Goal: Task Accomplishment & Management: Manage account settings

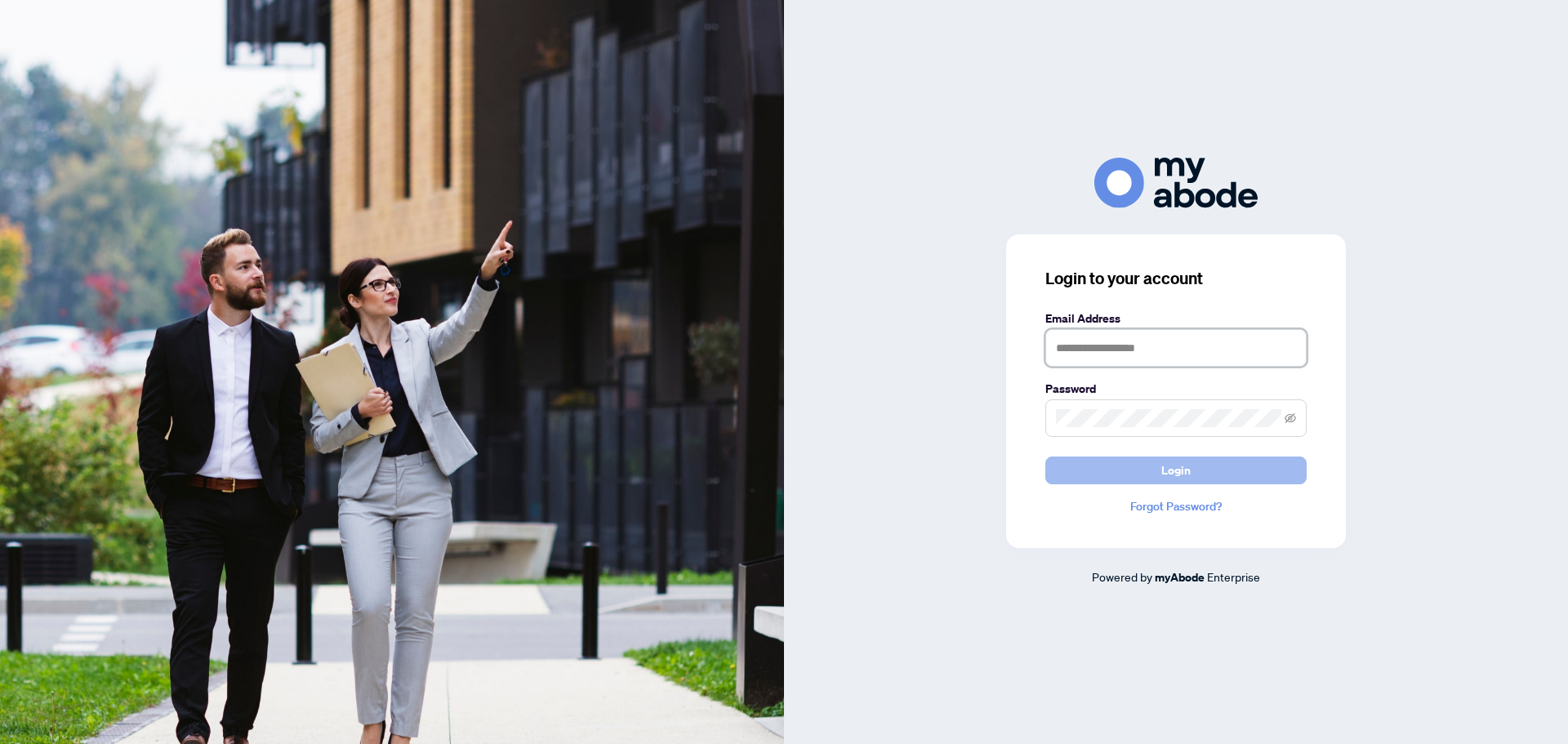
type input "**********"
click at [1150, 478] on button "Login" at bounding box center [1176, 470] width 262 height 27
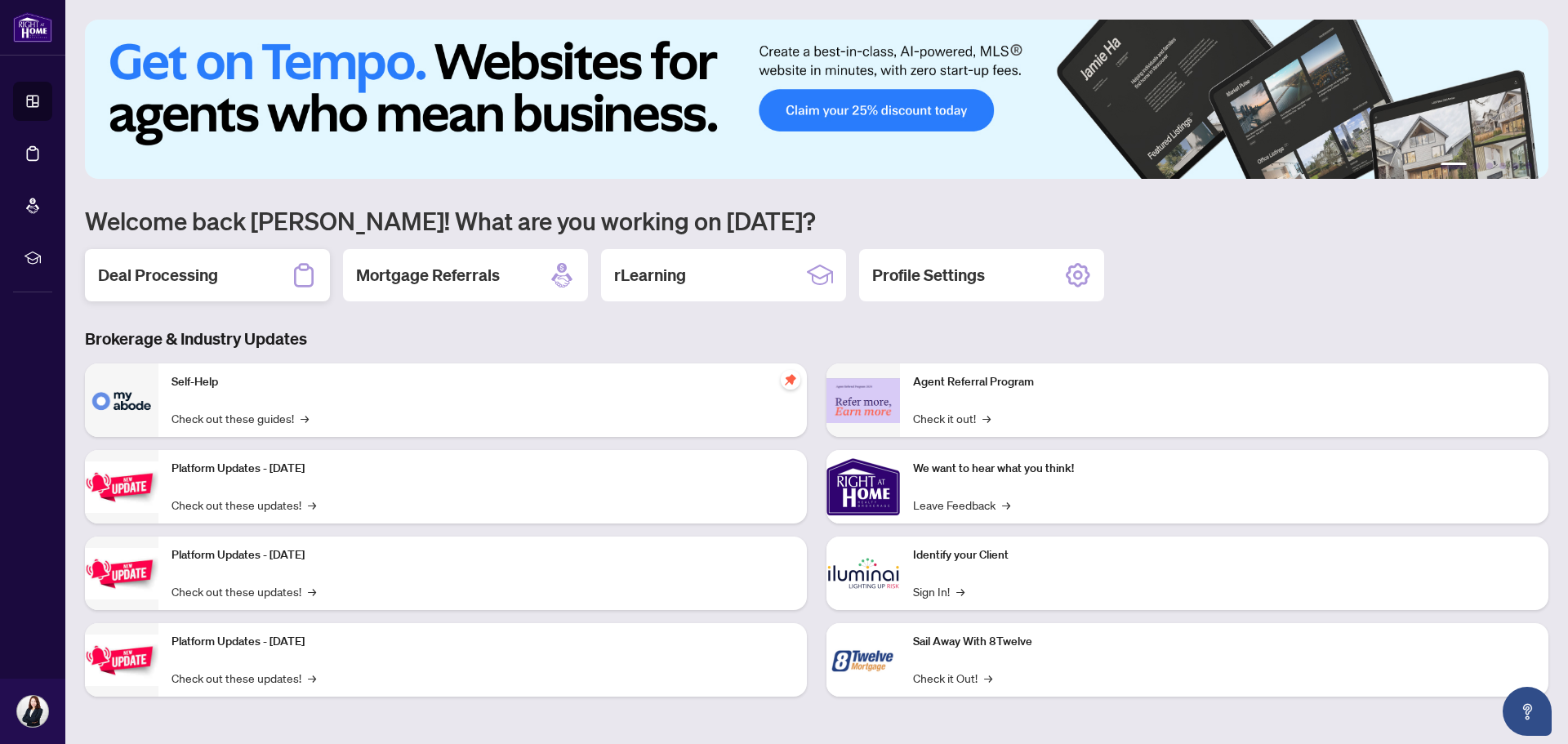
click at [247, 279] on div "Deal Processing" at bounding box center [207, 275] width 245 height 52
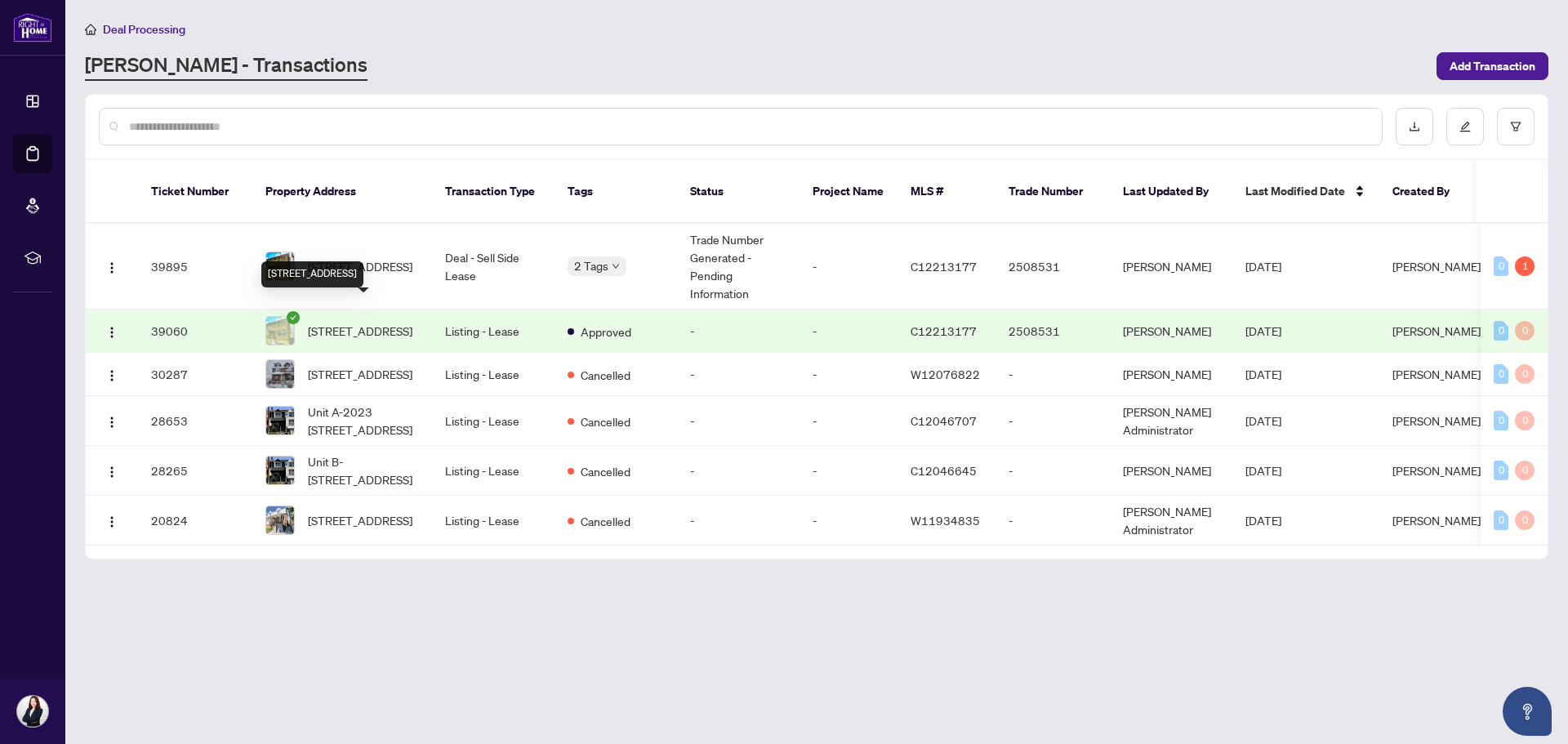
click at [345, 322] on span "[STREET_ADDRESS]" at bounding box center [360, 331] width 104 height 18
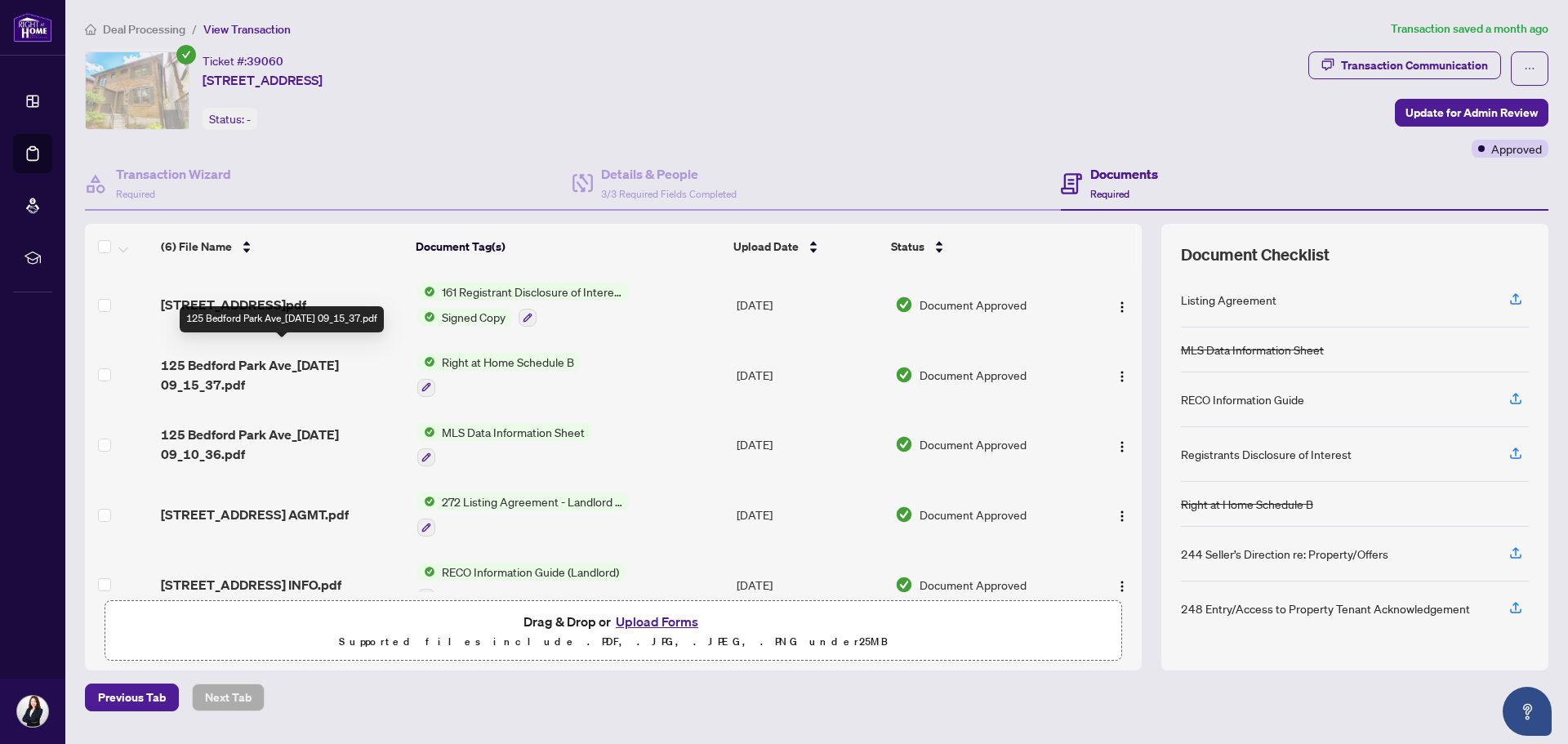
scroll to position [82, 0]
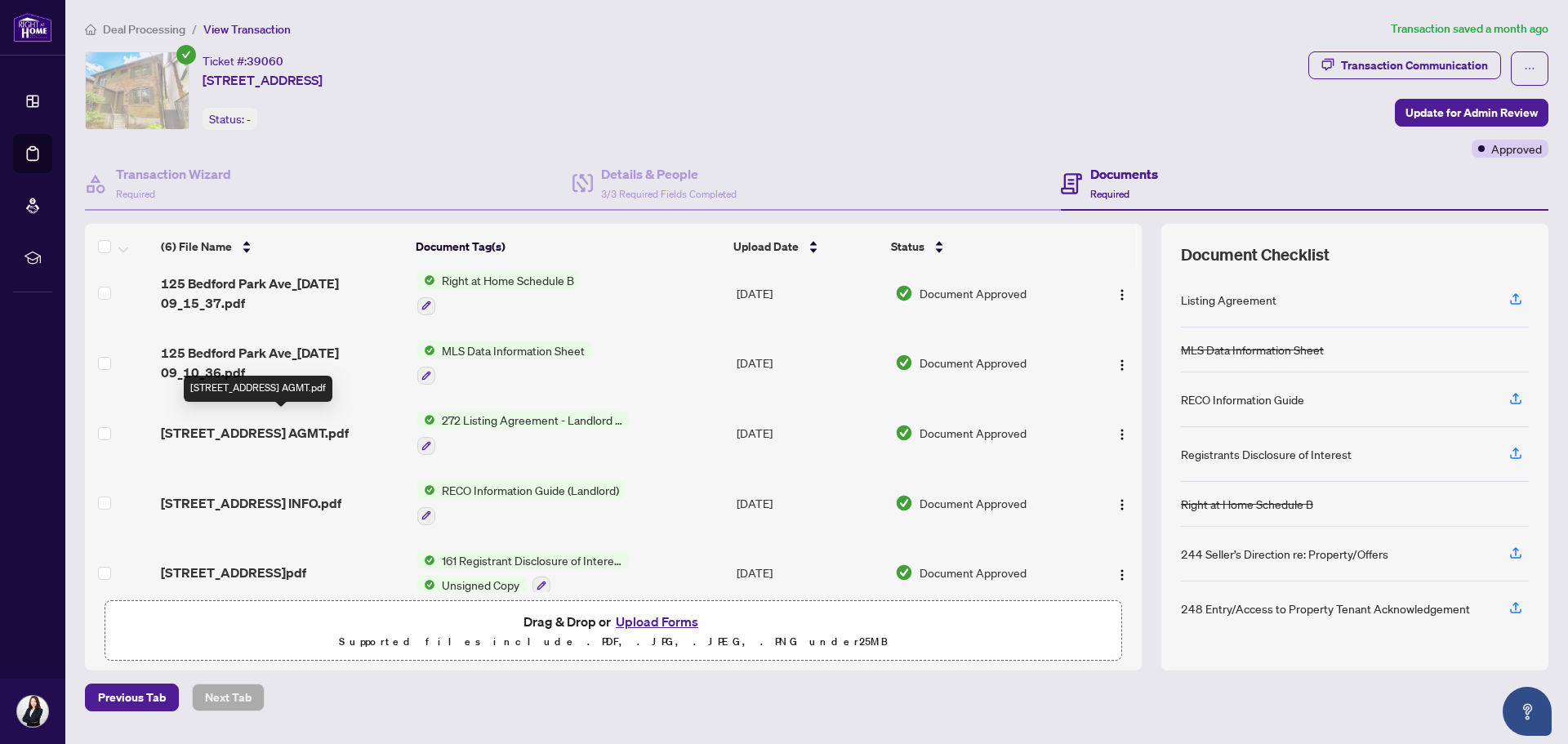
click at [324, 423] on span "[STREET_ADDRESS] AGMT.pdf" at bounding box center [254, 433] width 187 height 20
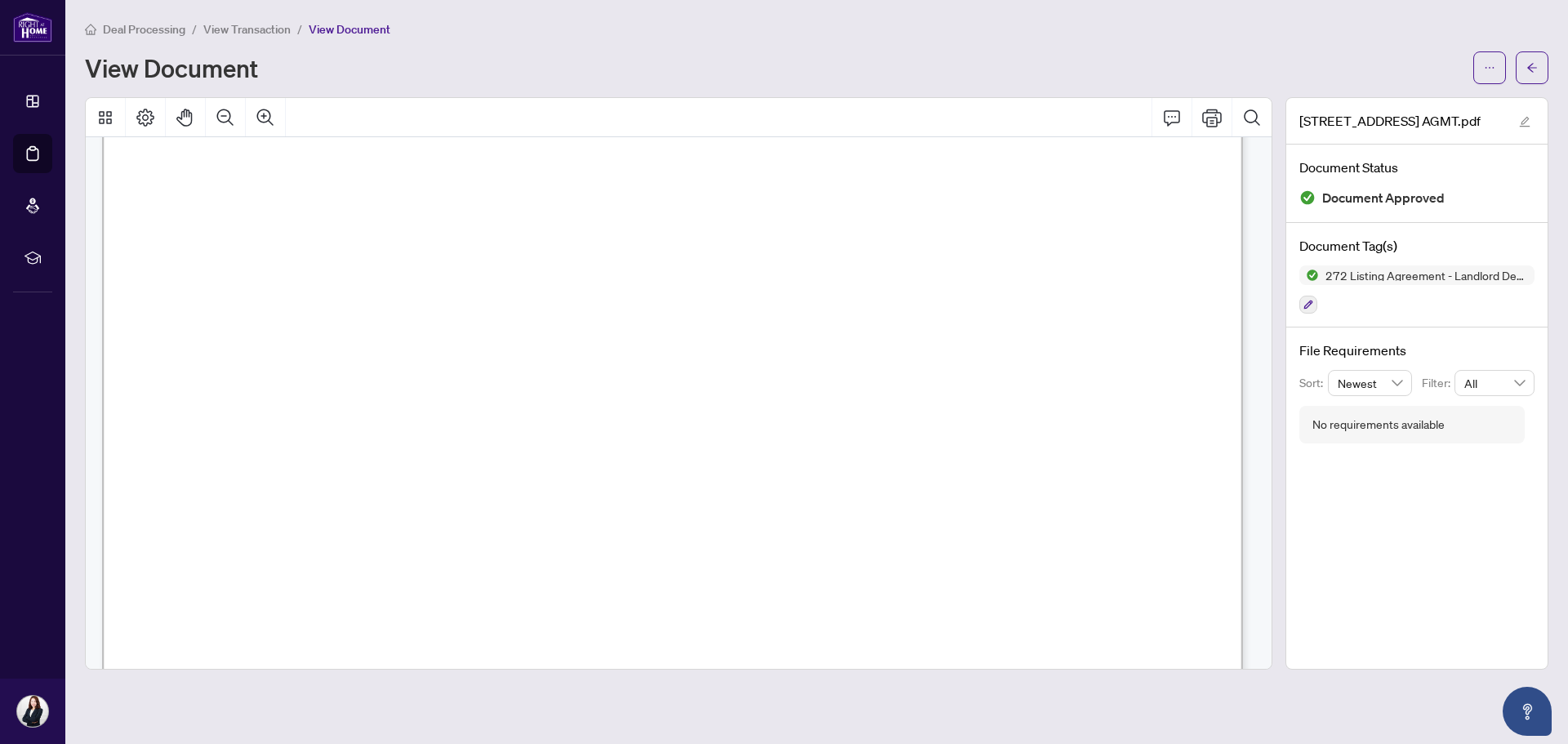
scroll to position [5072, 0]
drag, startPoint x: 190, startPoint y: 486, endPoint x: 650, endPoint y: 595, distance: 472.7
drag, startPoint x: 542, startPoint y: 346, endPoint x: 391, endPoint y: 247, distance: 180.6
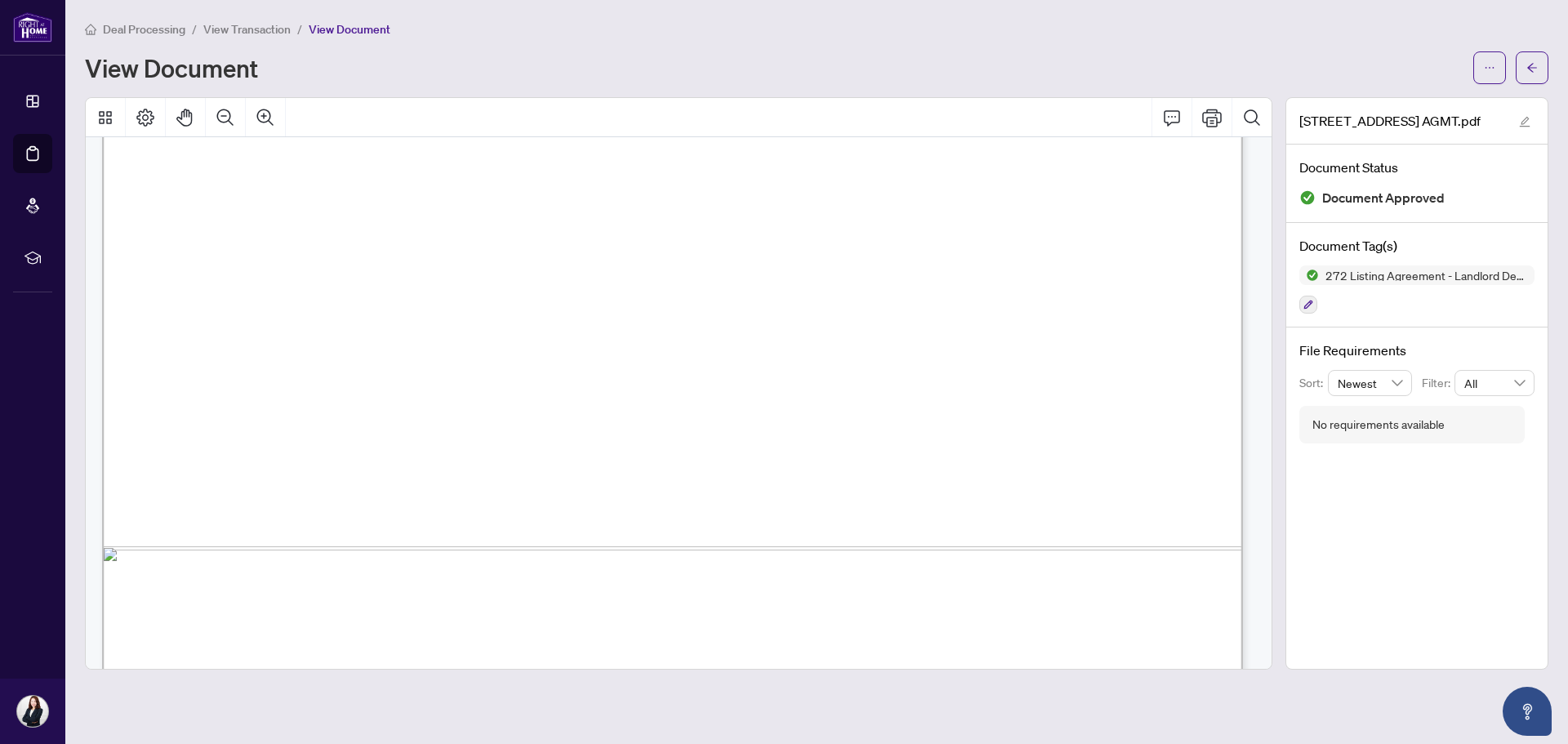
click at [257, 26] on span "View Transaction" at bounding box center [247, 29] width 87 height 15
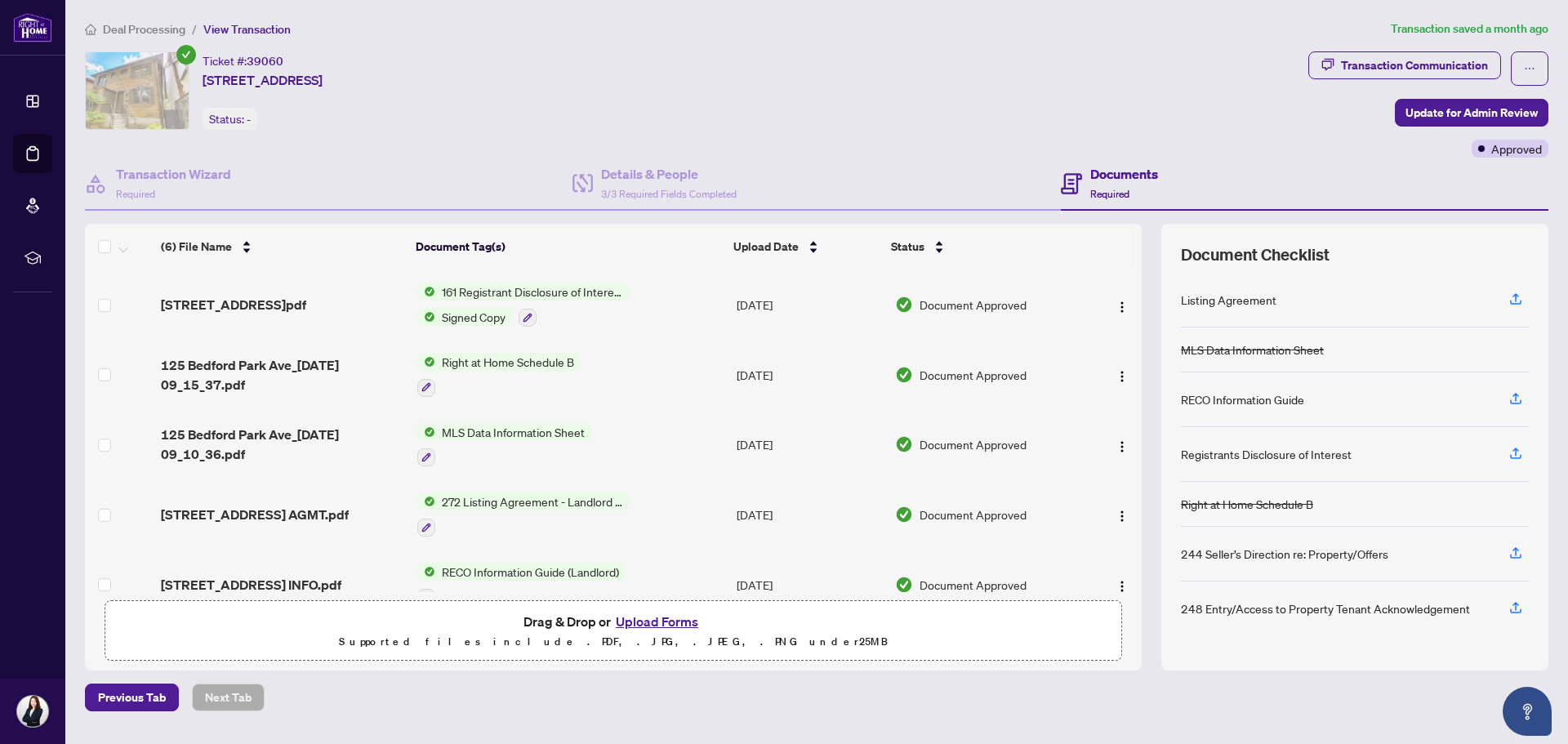
click at [532, 431] on span "MLS Data Information Sheet" at bounding box center [512, 432] width 156 height 18
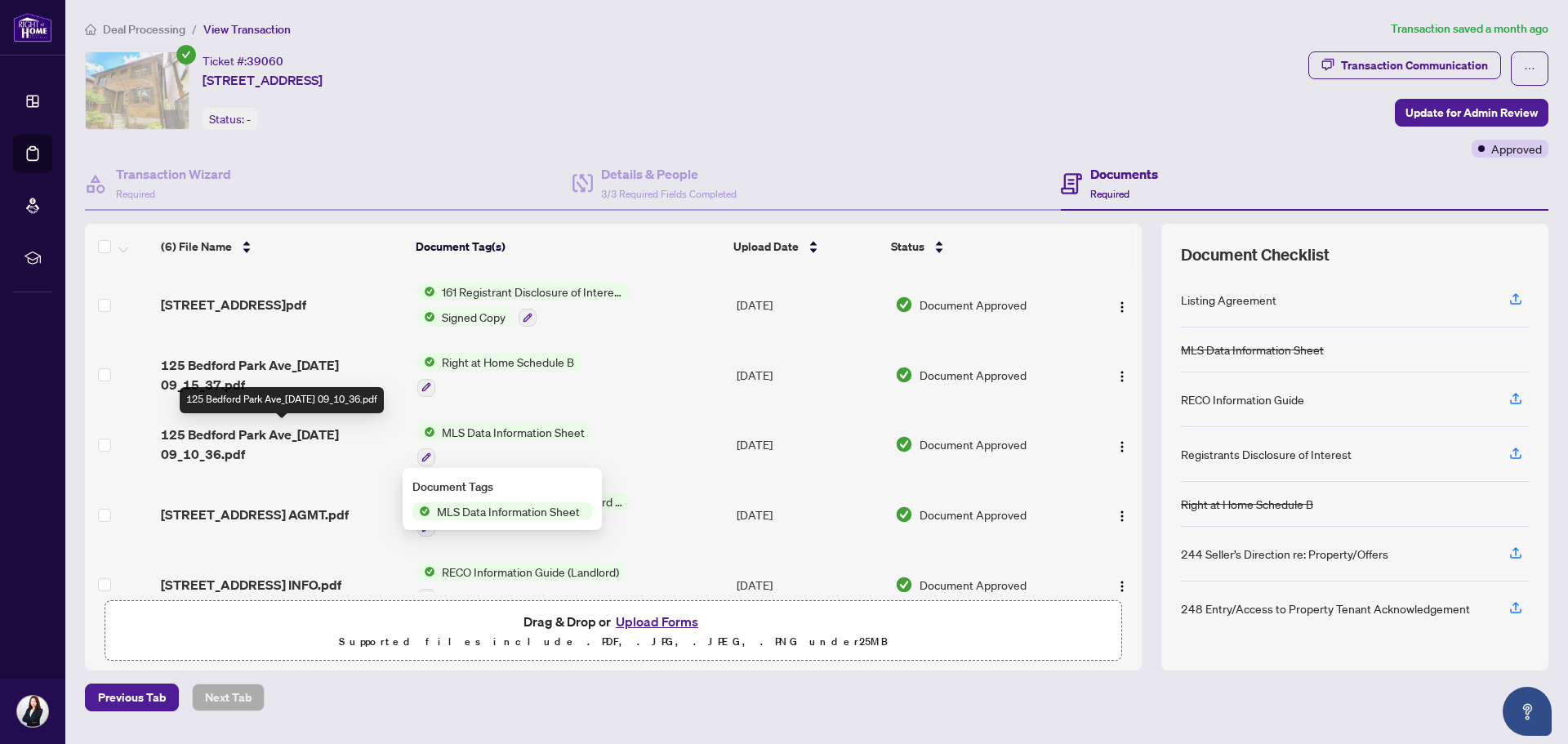
click at [347, 431] on span "125 Bedford Park Ave_[DATE] 09_10_36.pdf" at bounding box center [282, 444] width 242 height 39
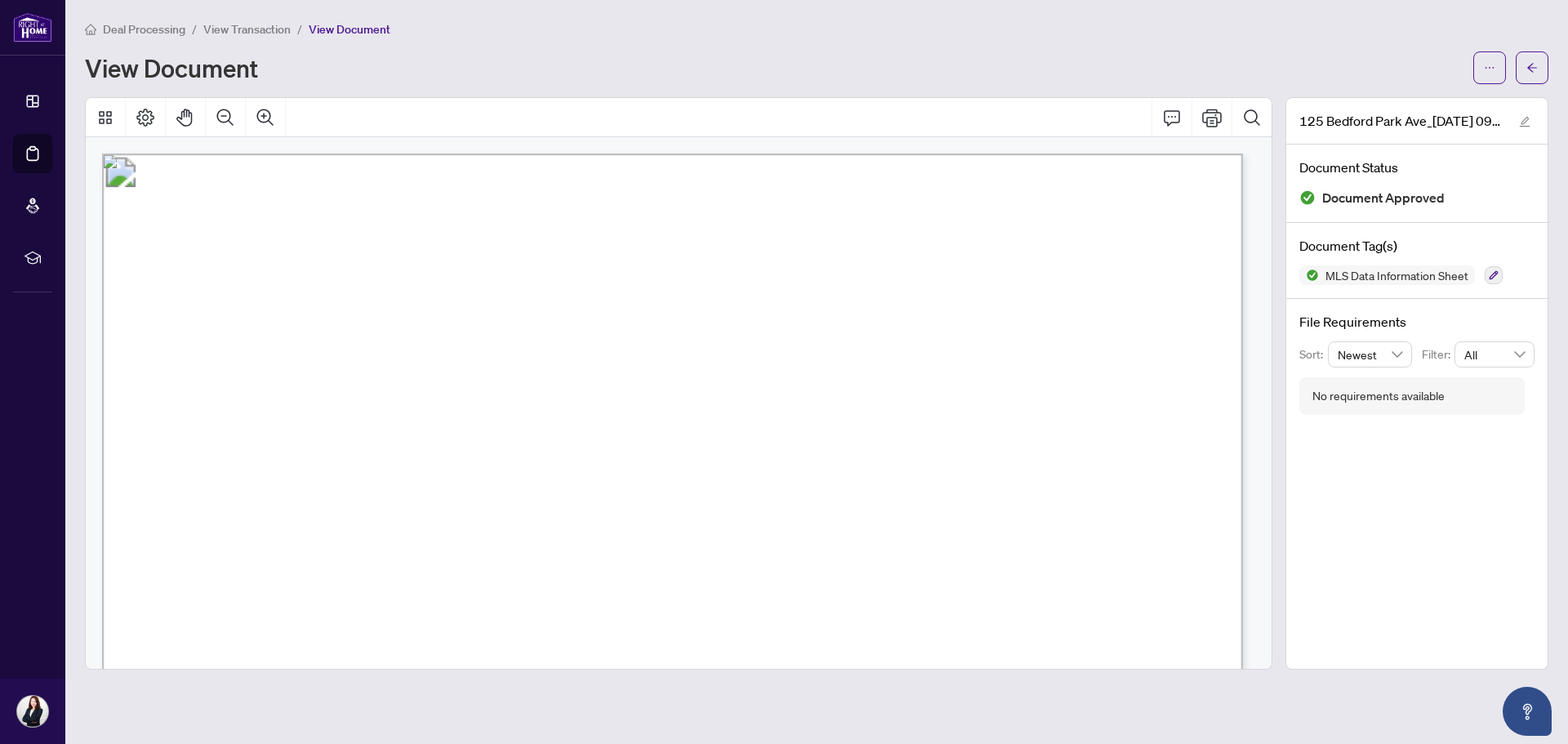
click at [227, 30] on span "View Transaction" at bounding box center [247, 29] width 87 height 15
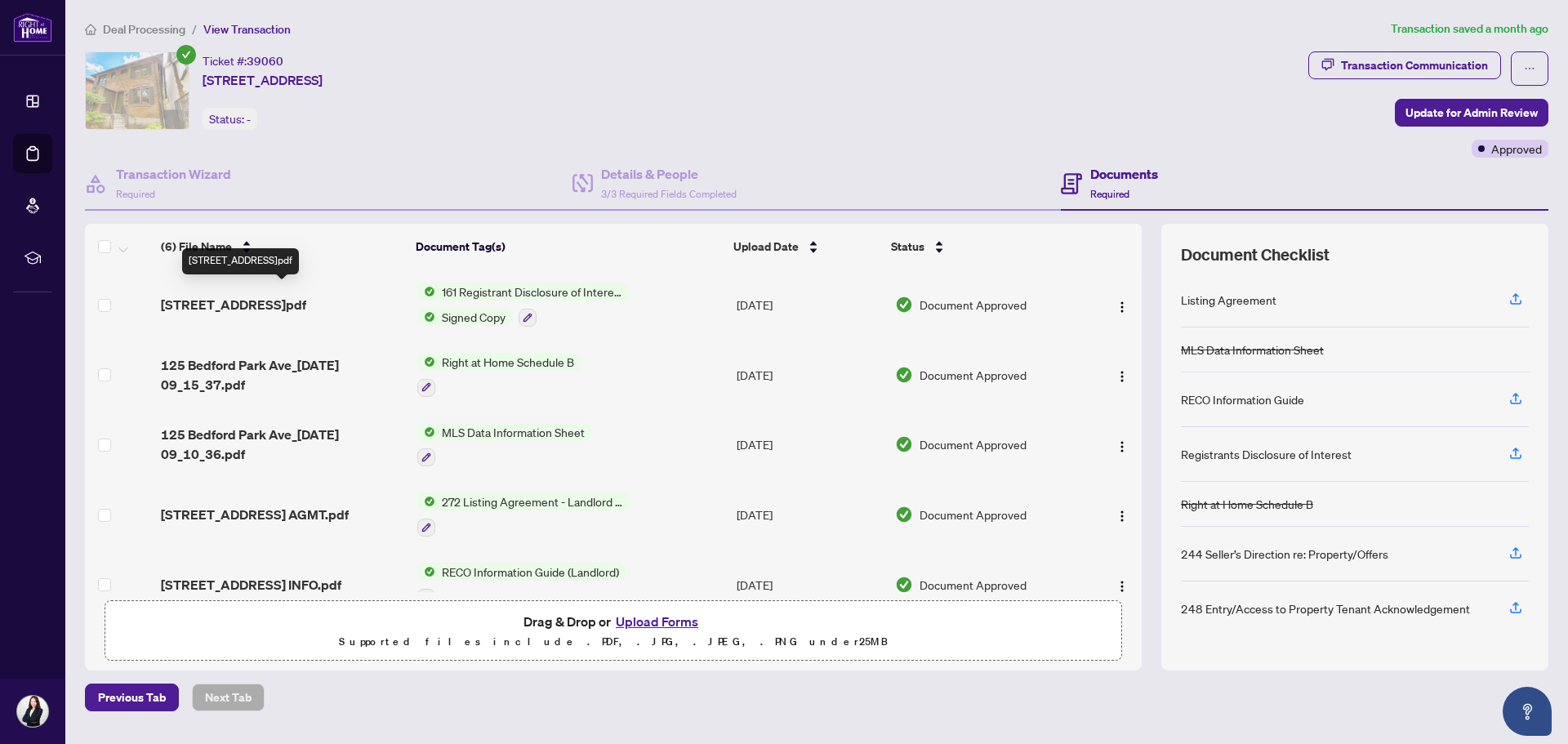
click at [306, 295] on span "[STREET_ADDRESS]pdf" at bounding box center [233, 305] width 145 height 20
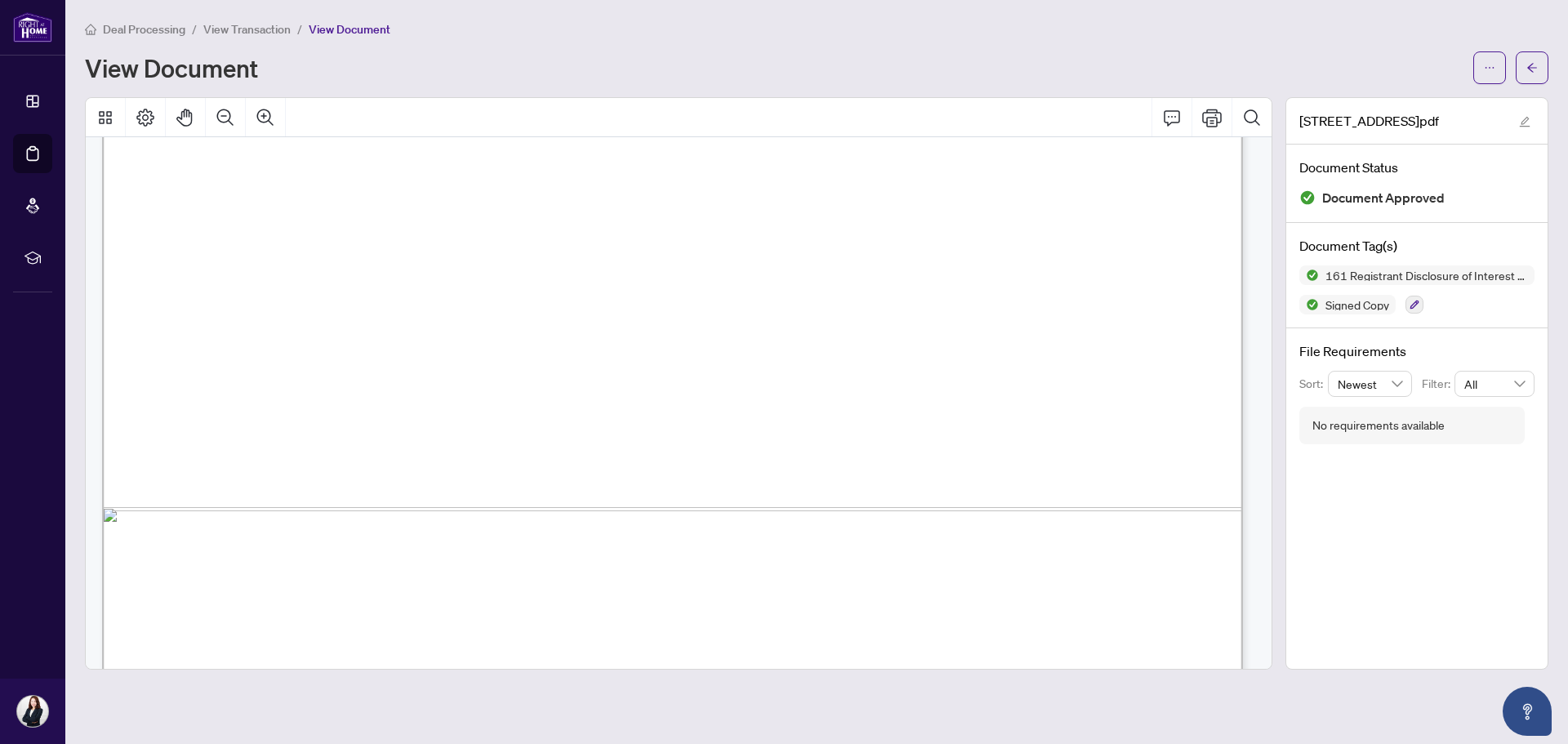
scroll to position [898, 0]
